Goal: Transaction & Acquisition: Purchase product/service

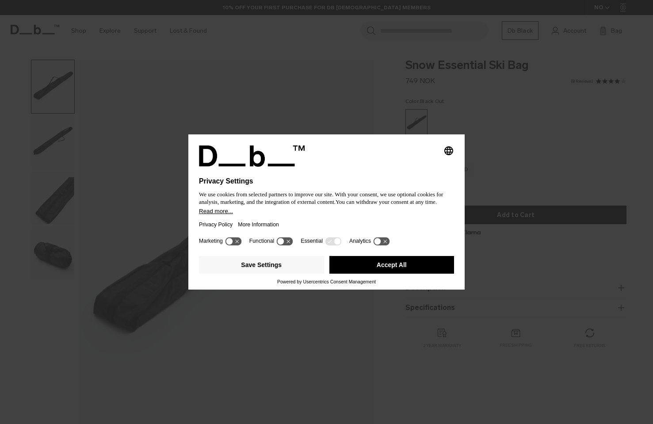
click at [386, 270] on button "Accept All" at bounding box center [392, 265] width 125 height 18
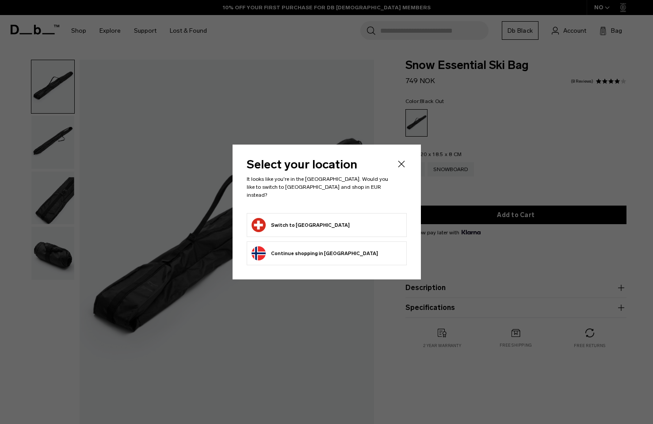
click at [306, 224] on button "Switch to [GEOGRAPHIC_DATA]" at bounding box center [301, 225] width 98 height 14
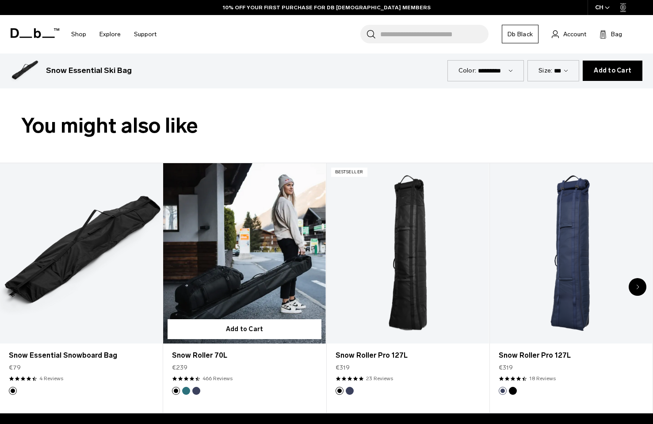
scroll to position [391, 0]
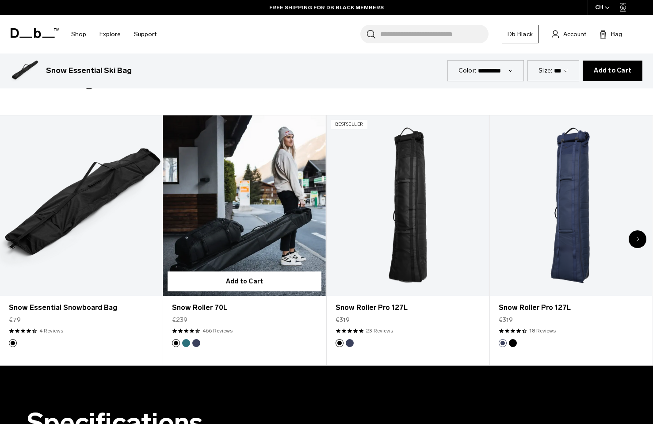
click at [278, 222] on link "Snow Roller 70L" at bounding box center [244, 205] width 162 height 180
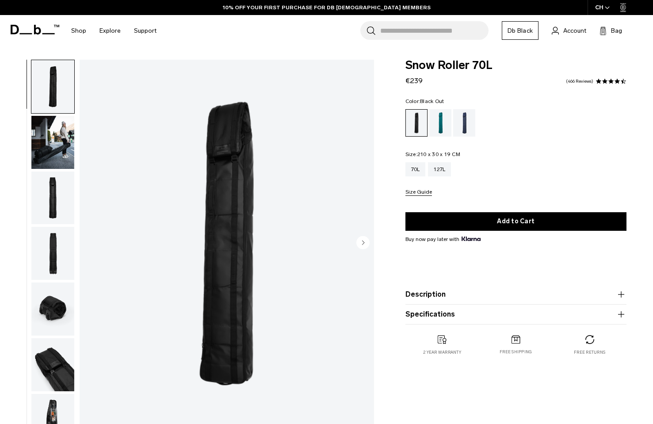
click at [619, 82] on span at bounding box center [617, 81] width 6 height 6
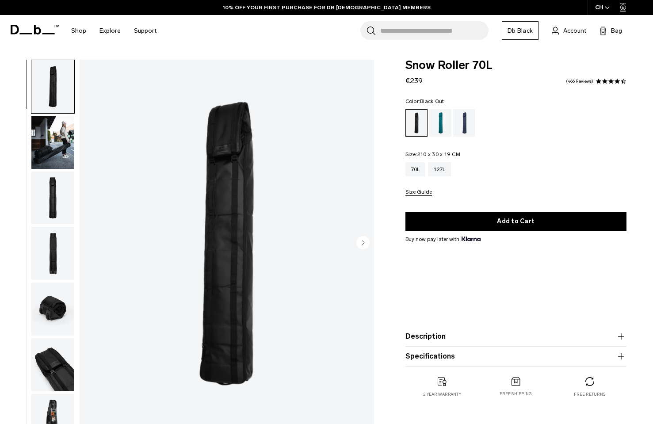
click at [365, 243] on circle "Next slide" at bounding box center [363, 242] width 13 height 13
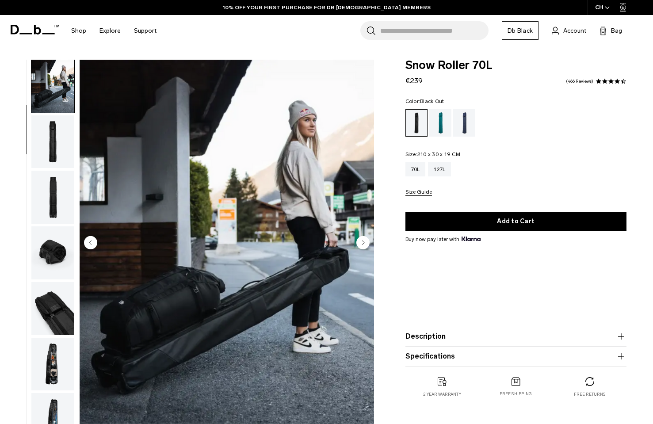
click at [365, 243] on circle "Next slide" at bounding box center [363, 242] width 13 height 13
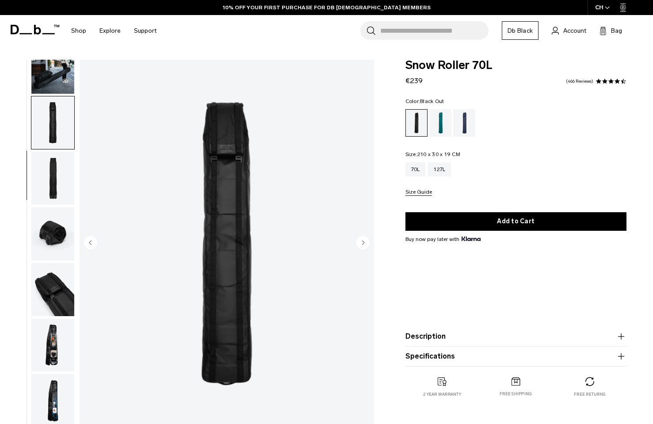
click at [365, 243] on circle "Next slide" at bounding box center [363, 242] width 13 height 13
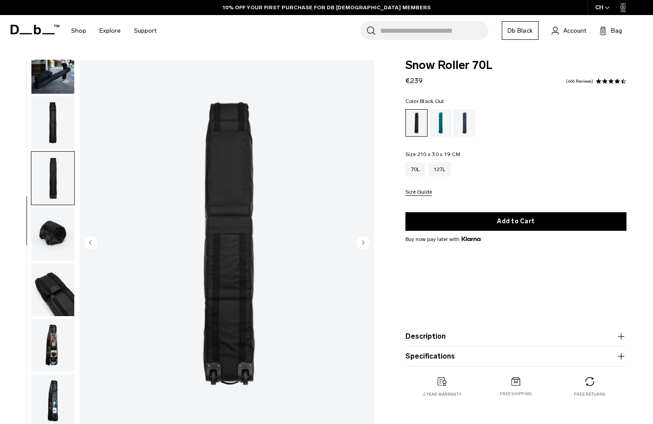
click at [365, 243] on circle "Next slide" at bounding box center [363, 242] width 13 height 13
